Goal: Task Accomplishment & Management: Manage account settings

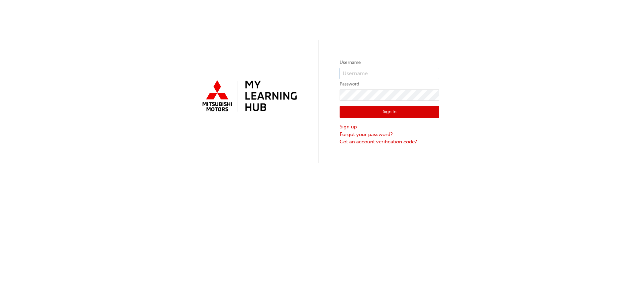
type input "0005859193"
click at [379, 105] on div "Sign In Sign up Forgot your password? Got an account verification code?" at bounding box center [390, 123] width 100 height 45
click at [380, 111] on button "Sign In" at bounding box center [390, 112] width 100 height 13
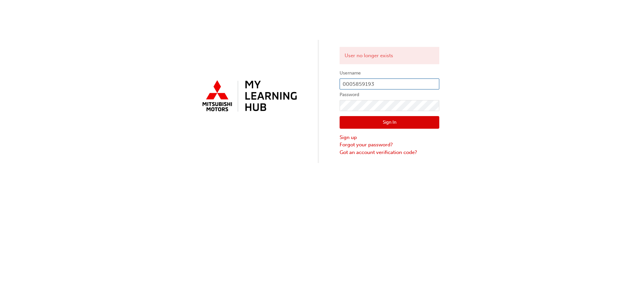
drag, startPoint x: 386, startPoint y: 83, endPoint x: 287, endPoint y: 79, distance: 99.1
click at [287, 79] on div "User no longer exists Username 0005859193 Password Sign In Sign up Forgot your …" at bounding box center [319, 81] width 638 height 163
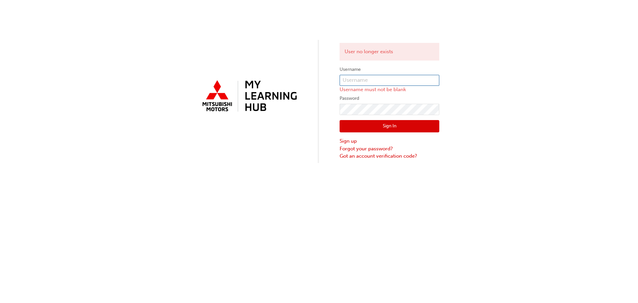
type input "0005550552"
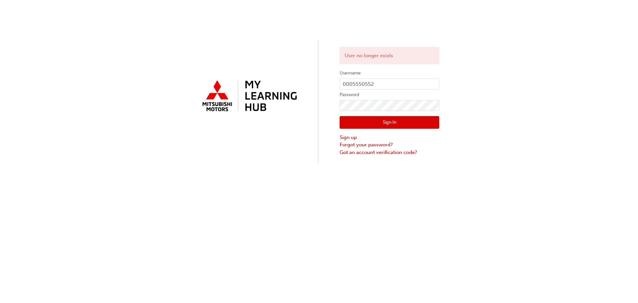
click at [375, 116] on div "Sign In Sign up Forgot your password? Got an account verification code?" at bounding box center [390, 133] width 100 height 45
click at [379, 85] on input "0005550552" at bounding box center [390, 83] width 100 height 11
click at [383, 123] on button "Sign In" at bounding box center [390, 122] width 100 height 13
